Goal: Information Seeking & Learning: Find specific page/section

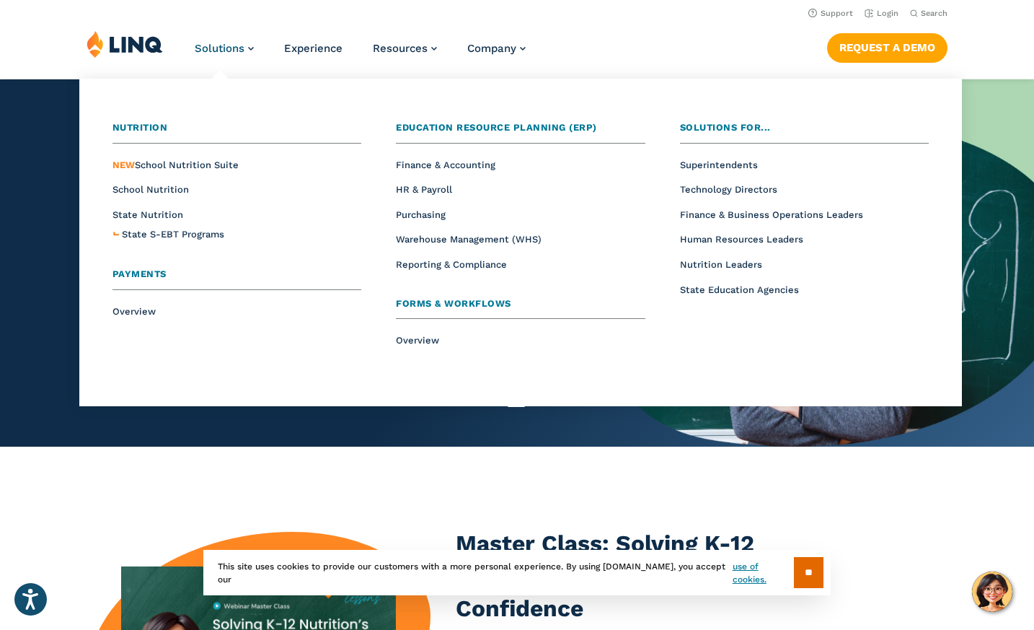
click at [136, 272] on span "Payments" at bounding box center [140, 273] width 54 height 11
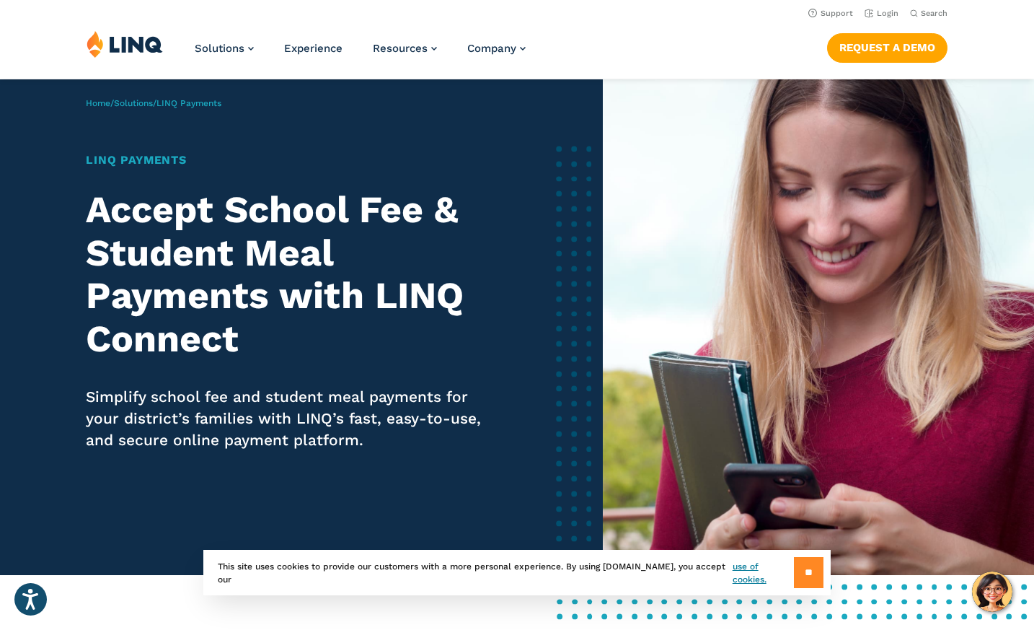
click at [802, 571] on input "**" at bounding box center [809, 572] width 30 height 31
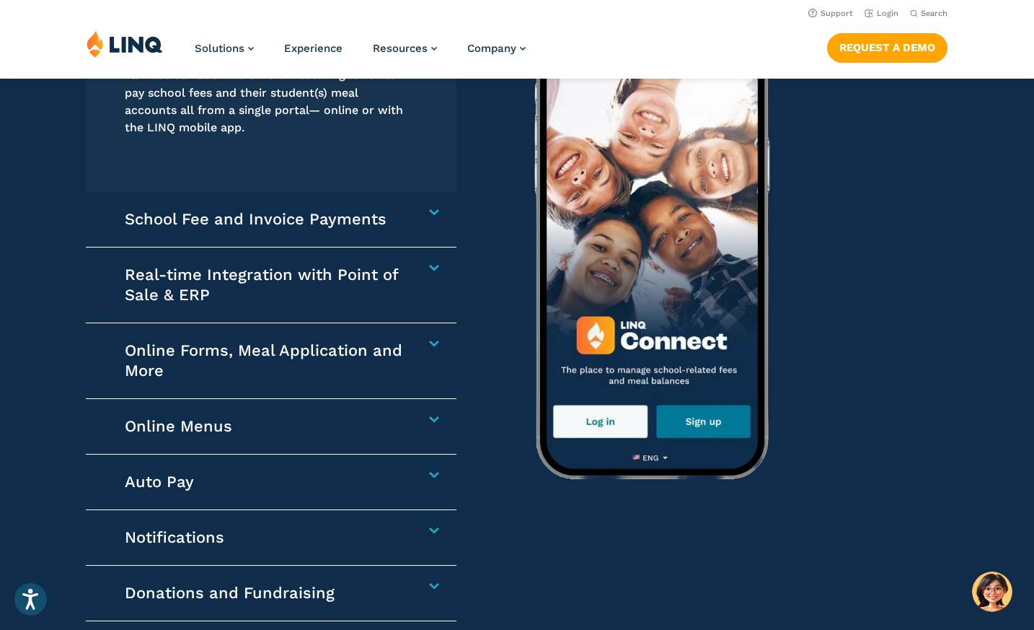
scroll to position [2092, 0]
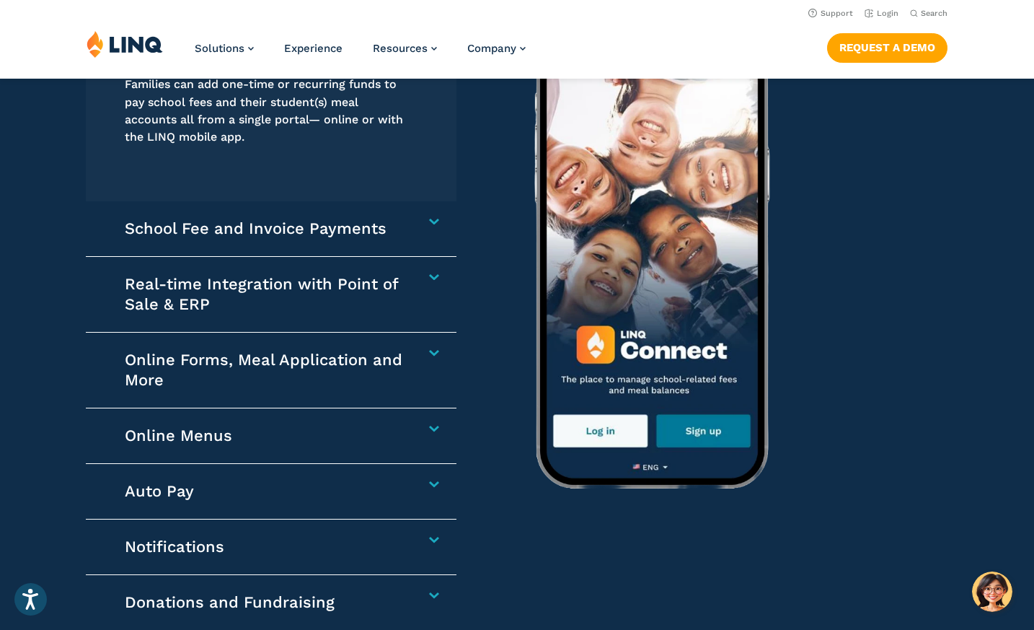
click at [428, 224] on div "School Fee and Invoice Payments Collect any school-related fees faster. From af…" at bounding box center [271, 229] width 371 height 56
click at [406, 221] on h4 "School Fee and Invoice Payments" at bounding box center [265, 229] width 281 height 20
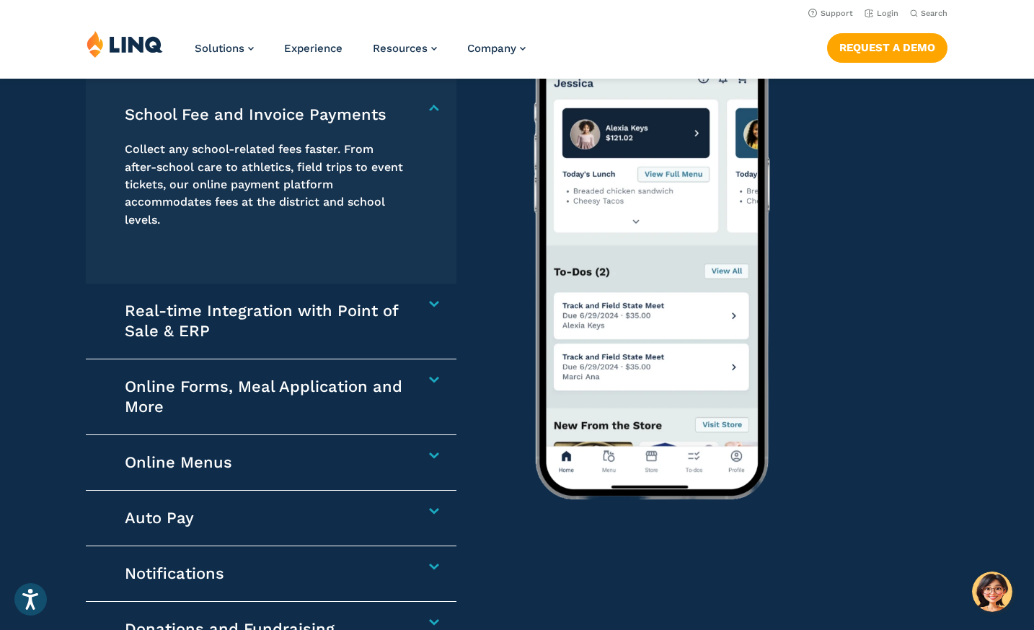
scroll to position [2076, 0]
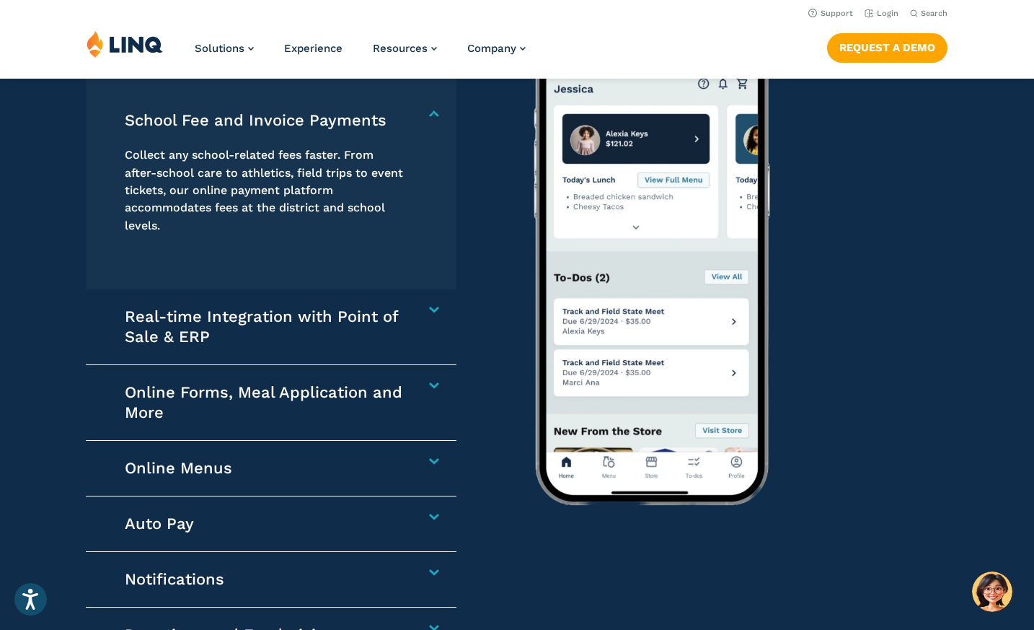
click at [866, 234] on img at bounding box center [810, 246] width 613 height 505
click at [440, 384] on div "Online Forms, Meal Application and More Reduce administrative time spent and sp…" at bounding box center [271, 403] width 371 height 76
click at [406, 385] on h4 "Online Forms, Meal Application and More" at bounding box center [265, 402] width 281 height 40
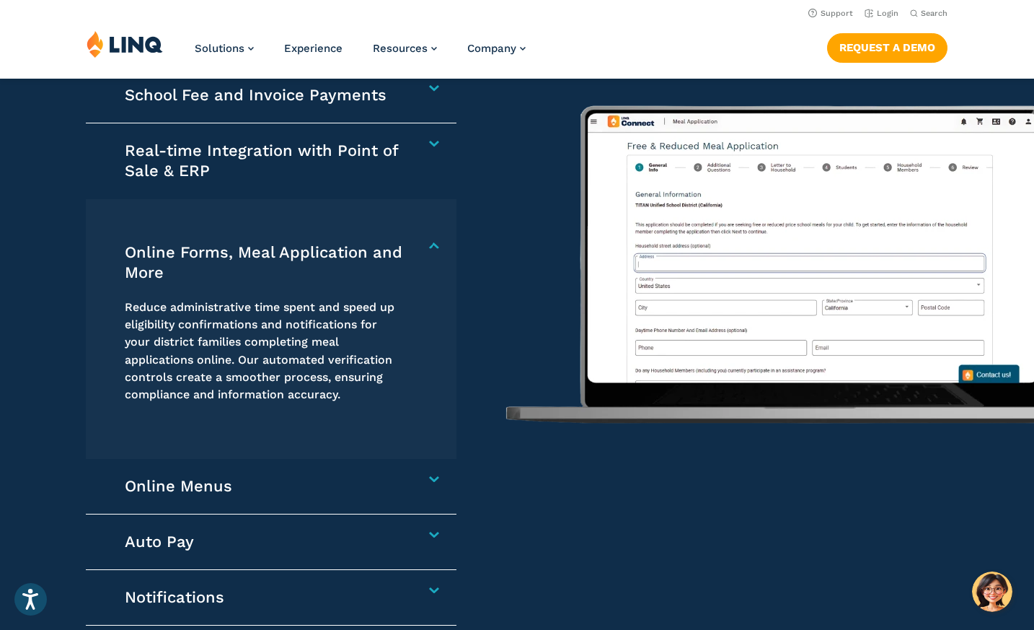
click at [553, 519] on div "Online and Mobile App Families can add one-time or recurring funds to pay schoo…" at bounding box center [517, 374] width 1034 height 724
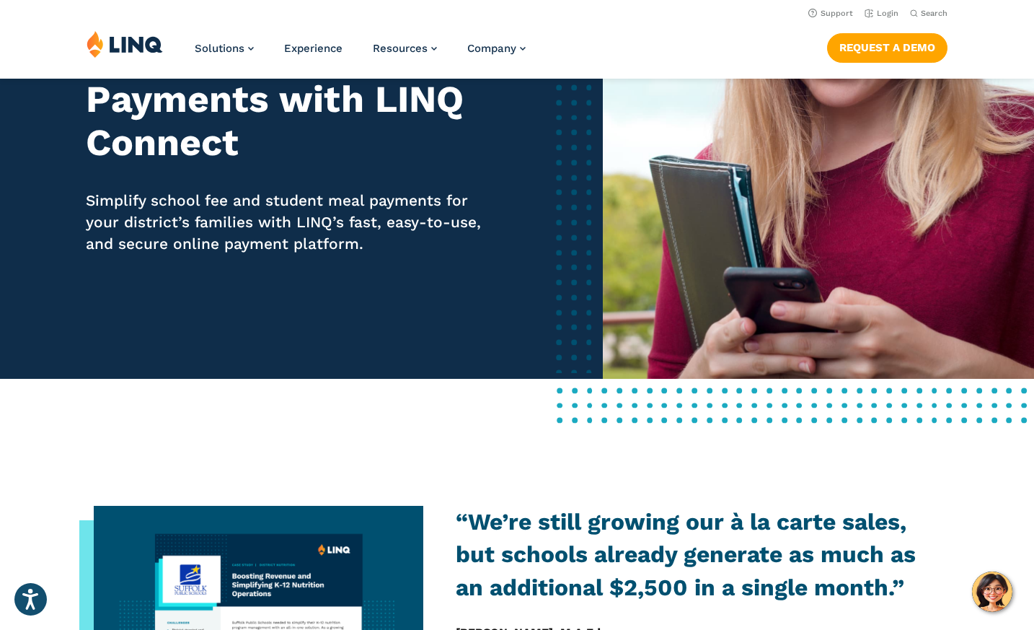
scroll to position [0, 0]
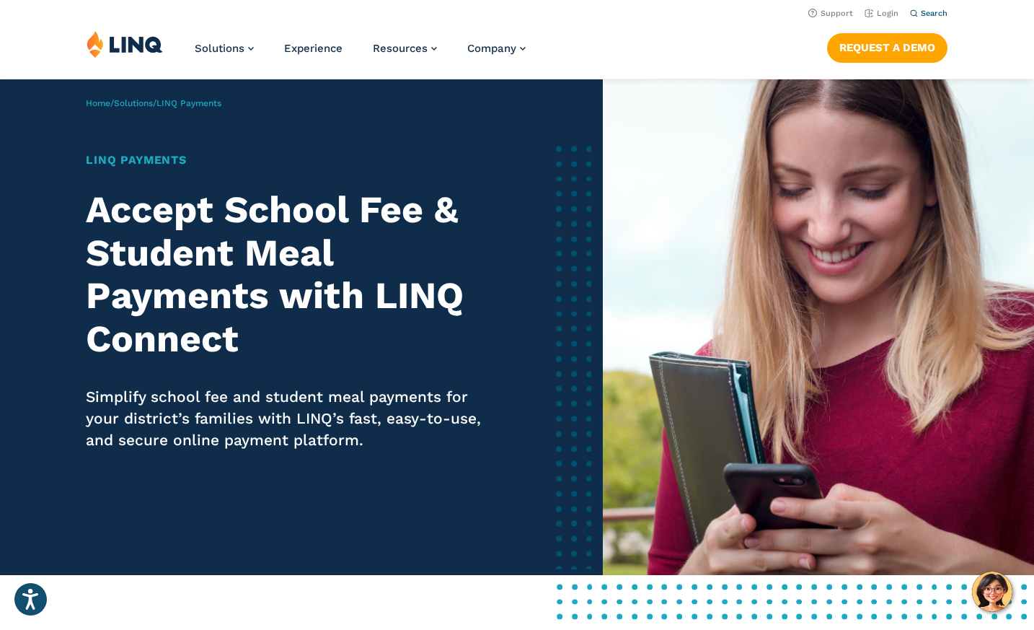
click at [933, 14] on span "Search" at bounding box center [934, 13] width 27 height 9
click at [719, 51] on input "Search for:" at bounding box center [799, 48] width 261 height 15
type input "**********"
click at [930, 39] on button "Submit Search" at bounding box center [930, 39] width 1 height 1
